Goal: Task Accomplishment & Management: Manage account settings

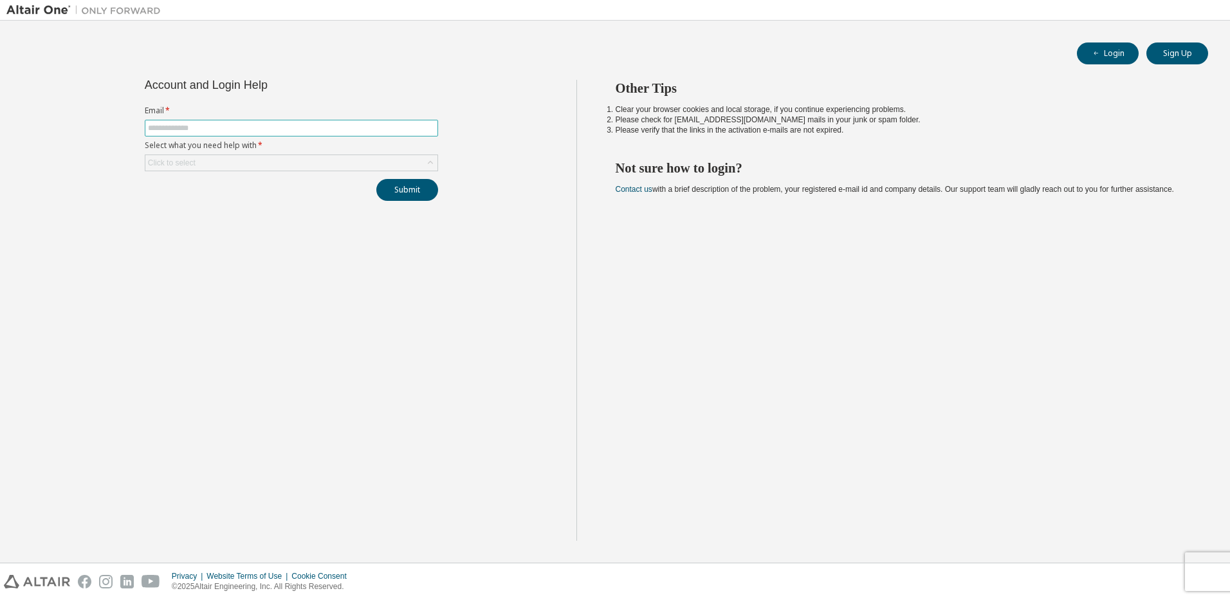
click at [336, 128] on input "text" at bounding box center [291, 128] width 287 height 10
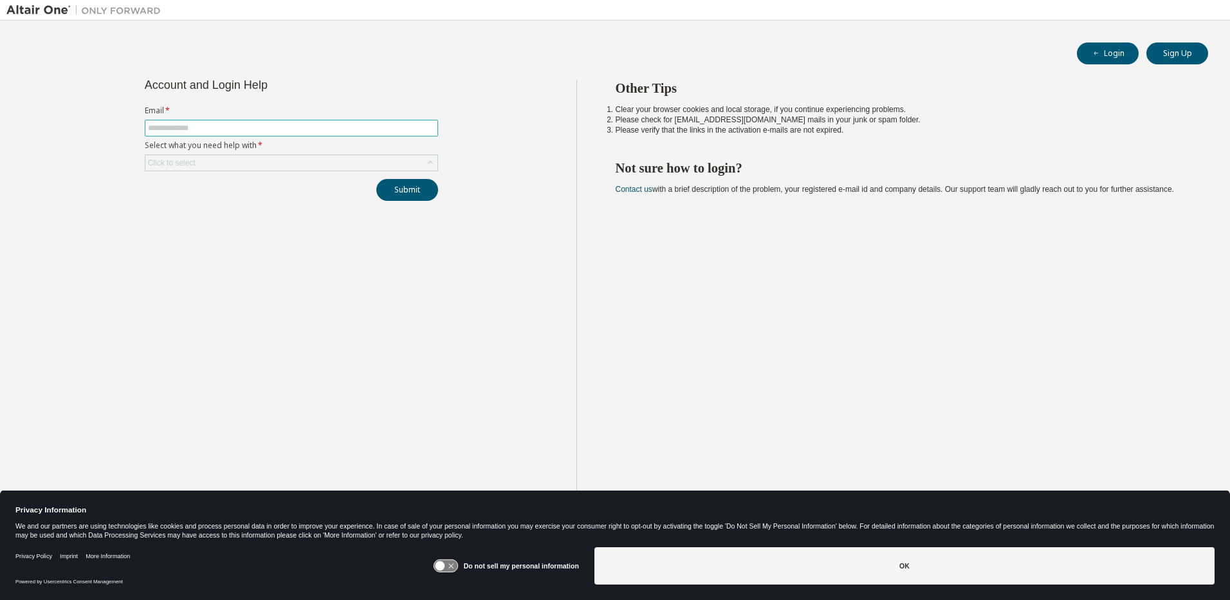
click at [336, 128] on input "text" at bounding box center [291, 128] width 287 height 10
type input "**********"
click at [308, 164] on div "Click to select" at bounding box center [291, 162] width 292 height 15
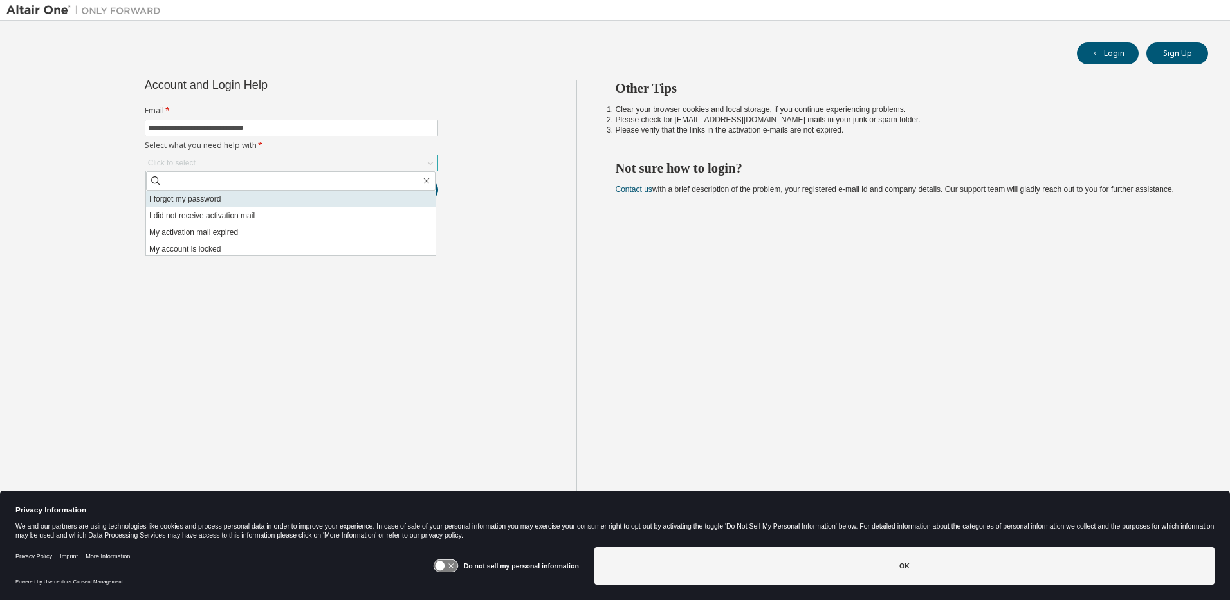
click at [224, 199] on li "I forgot my password" at bounding box center [290, 198] width 289 height 17
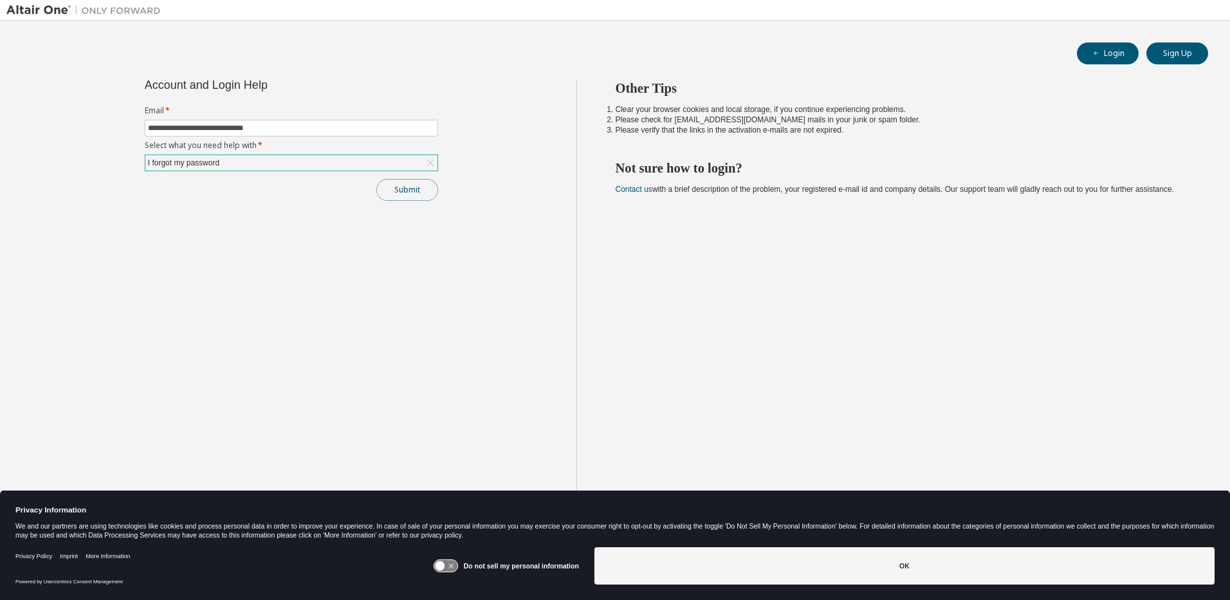
click at [399, 188] on button "Submit" at bounding box center [407, 190] width 62 height 22
click at [1119, 57] on button "Login" at bounding box center [1108, 53] width 62 height 22
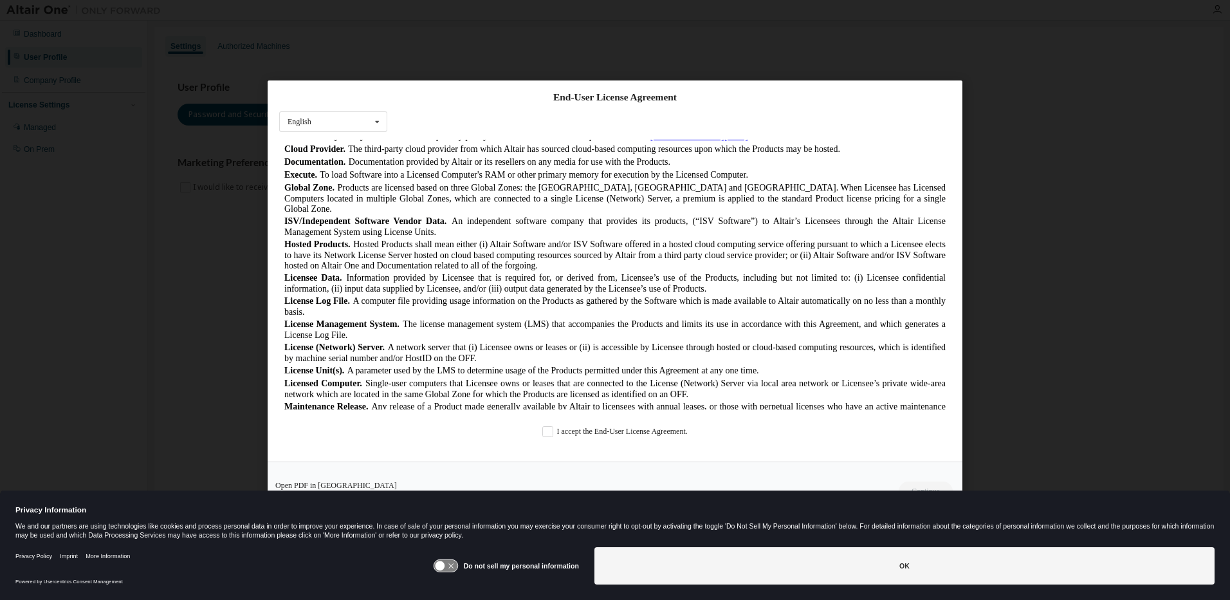
scroll to position [386, 0]
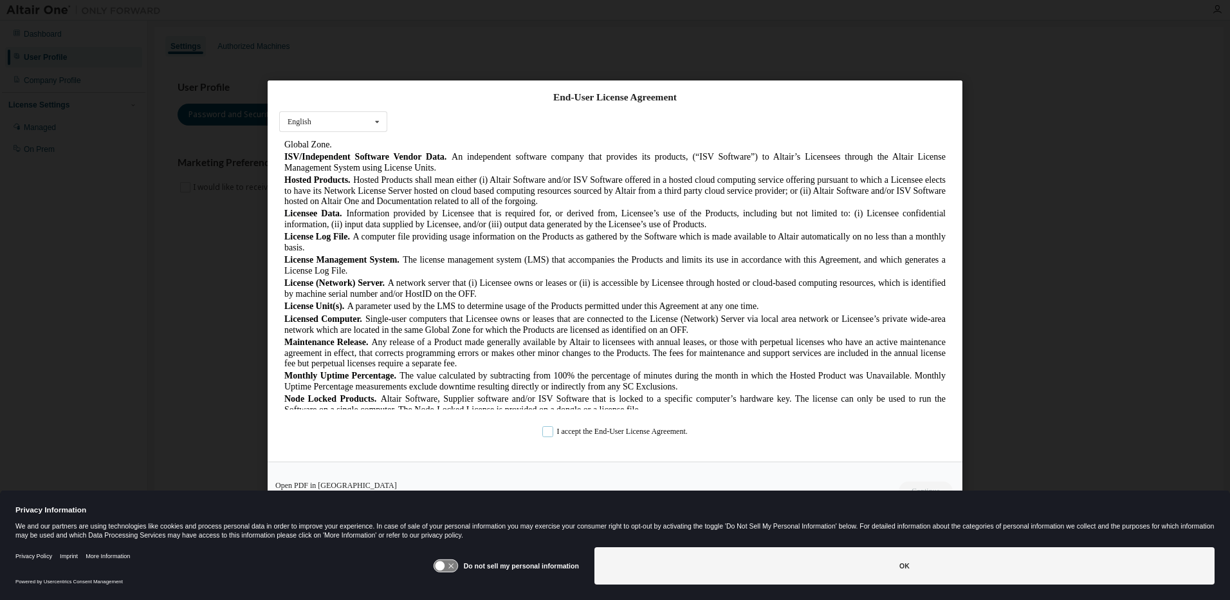
click at [548, 432] on label "I accept the End-User License Agreement." at bounding box center [614, 430] width 145 height 11
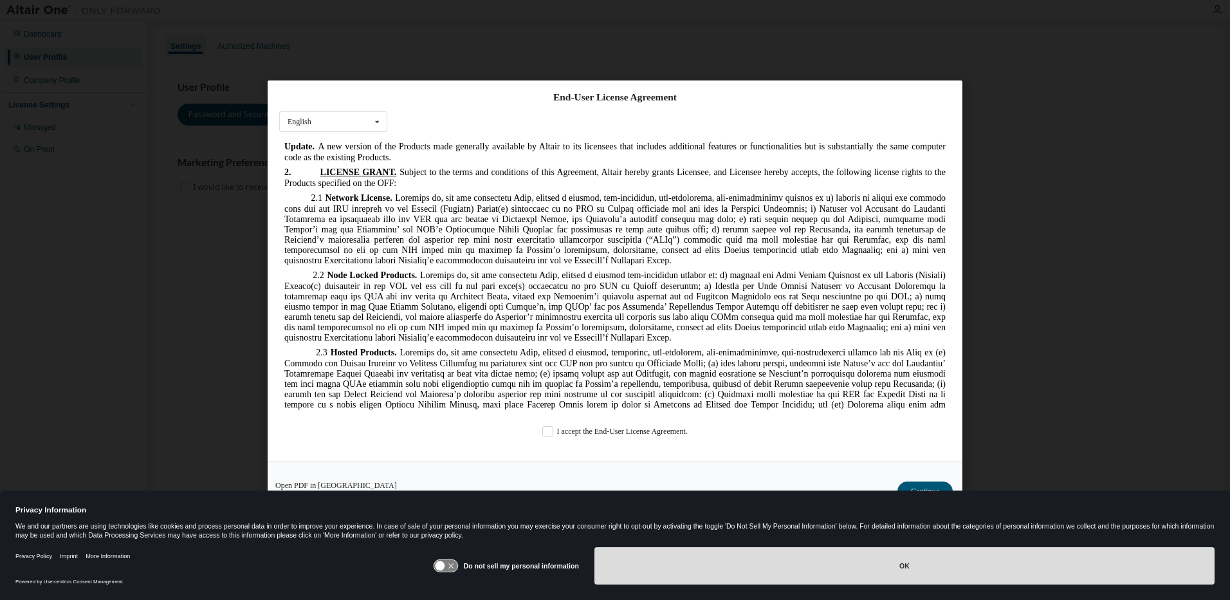
click at [958, 572] on button "OK" at bounding box center [904, 565] width 620 height 37
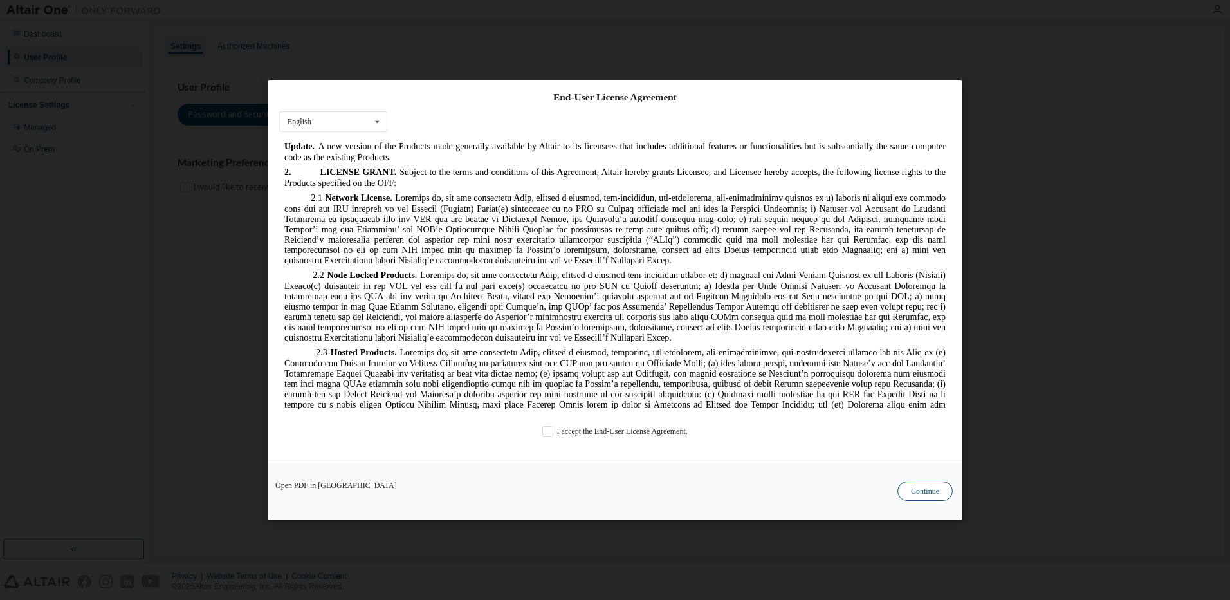
click at [922, 492] on button "Continue" at bounding box center [924, 490] width 55 height 19
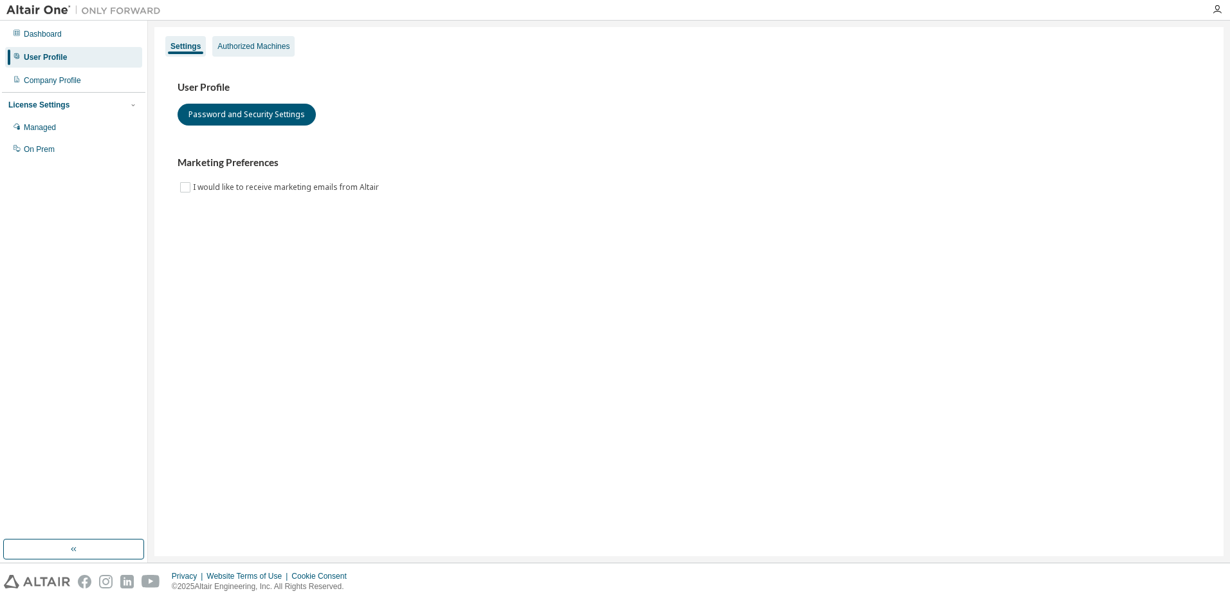
click at [251, 51] on div "Authorized Machines" at bounding box center [253, 46] width 72 height 10
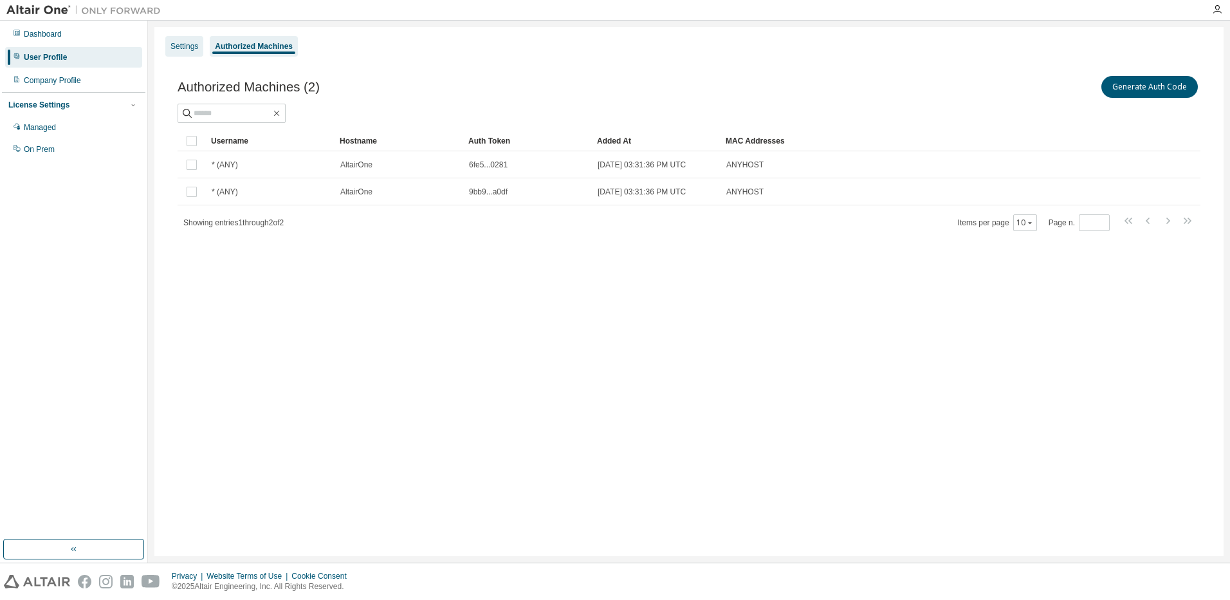
click at [194, 51] on div "Settings" at bounding box center [184, 46] width 28 height 10
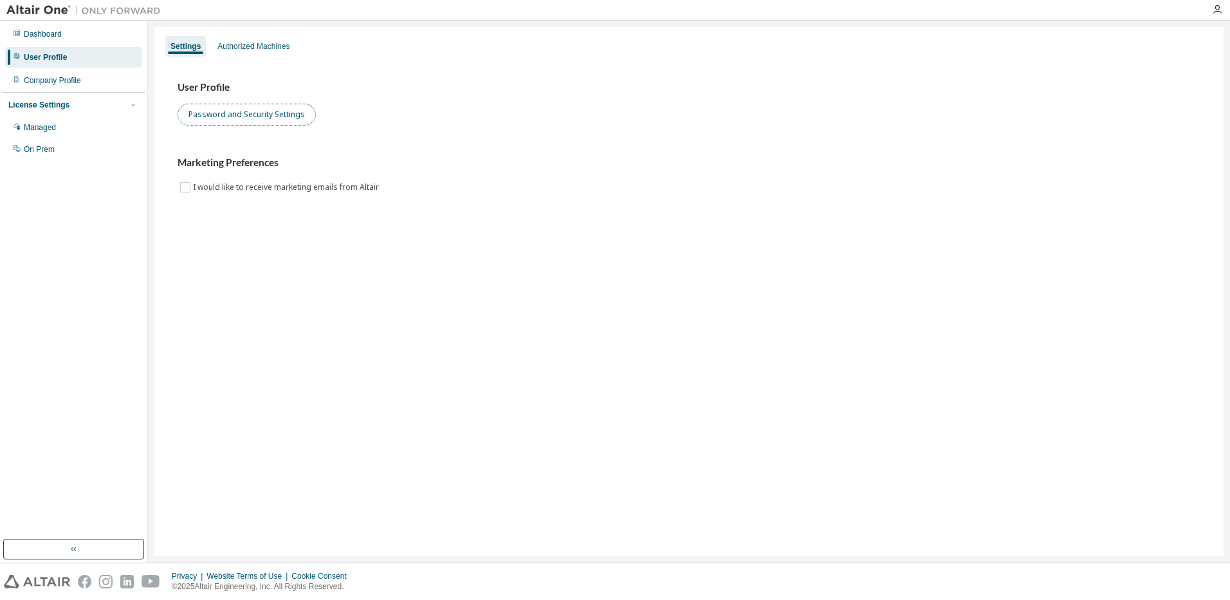
click at [243, 105] on button "Password and Security Settings" at bounding box center [247, 115] width 138 height 22
click at [241, 48] on div "Authorized Machines" at bounding box center [253, 46] width 72 height 10
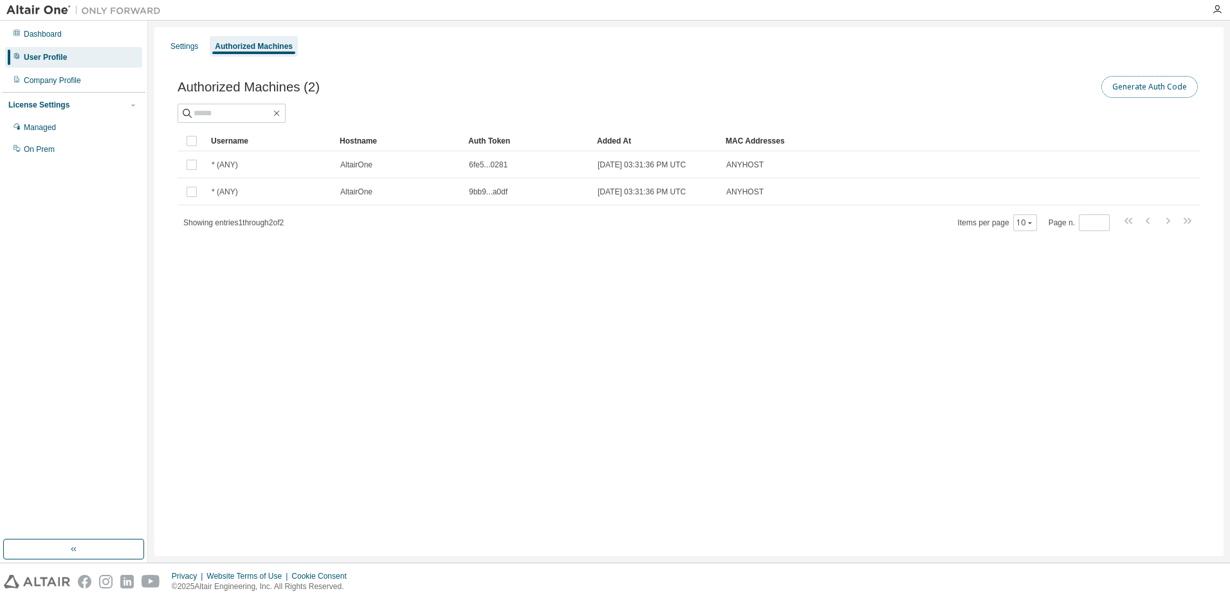
click at [1126, 84] on button "Generate Auth Code" at bounding box center [1149, 87] width 96 height 22
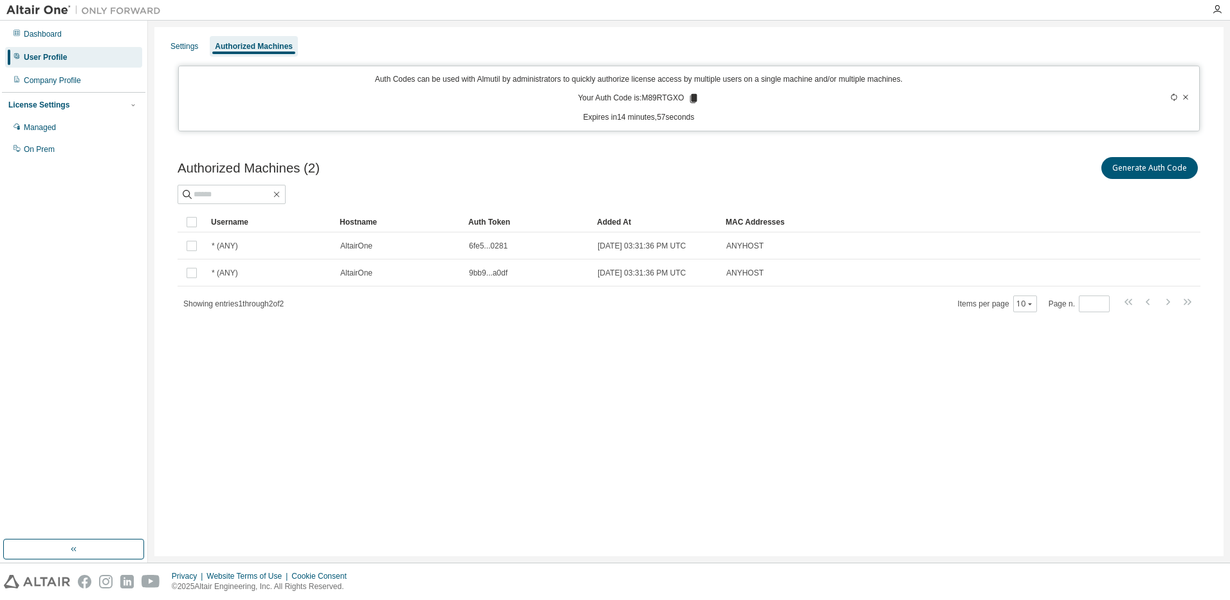
click at [690, 98] on icon at bounding box center [694, 99] width 12 height 12
drag, startPoint x: 931, startPoint y: 393, endPoint x: 874, endPoint y: 395, distance: 57.9
click at [931, 394] on div "Settings Authorized Machines Auth Codes can be used with Almutil by administrat…" at bounding box center [688, 291] width 1069 height 529
click at [1182, 97] on icon at bounding box center [1186, 97] width 8 height 8
